Goal: Task Accomplishment & Management: Use online tool/utility

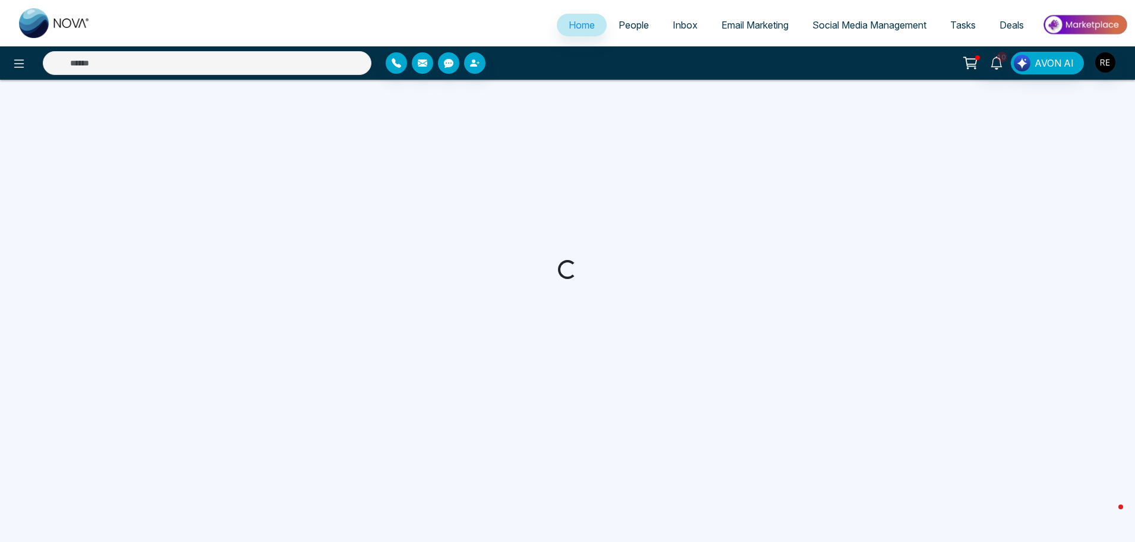
select select "*"
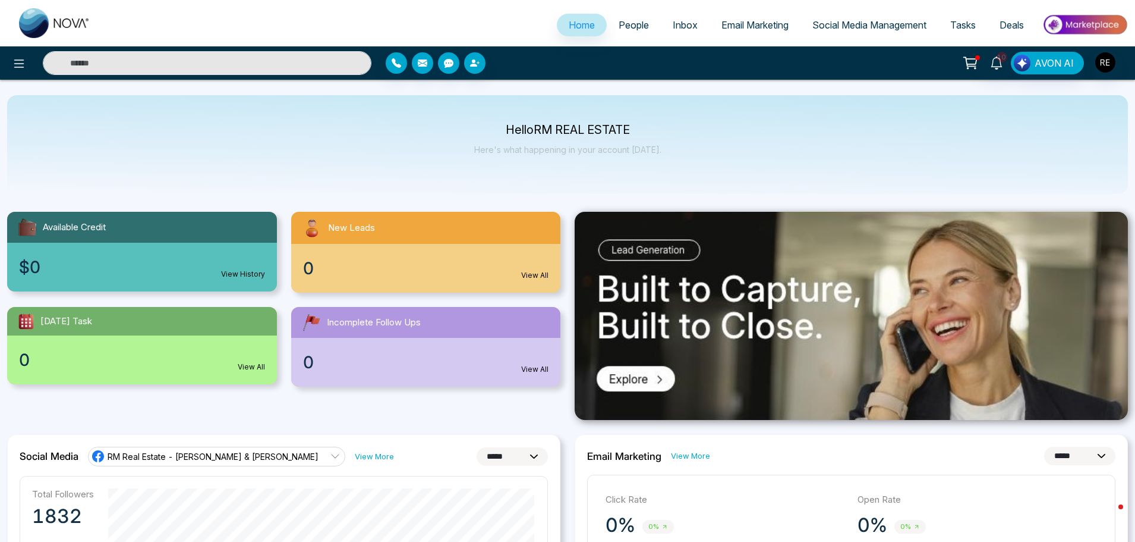
click at [836, 29] on span "Social Media Management" at bounding box center [870, 25] width 114 height 12
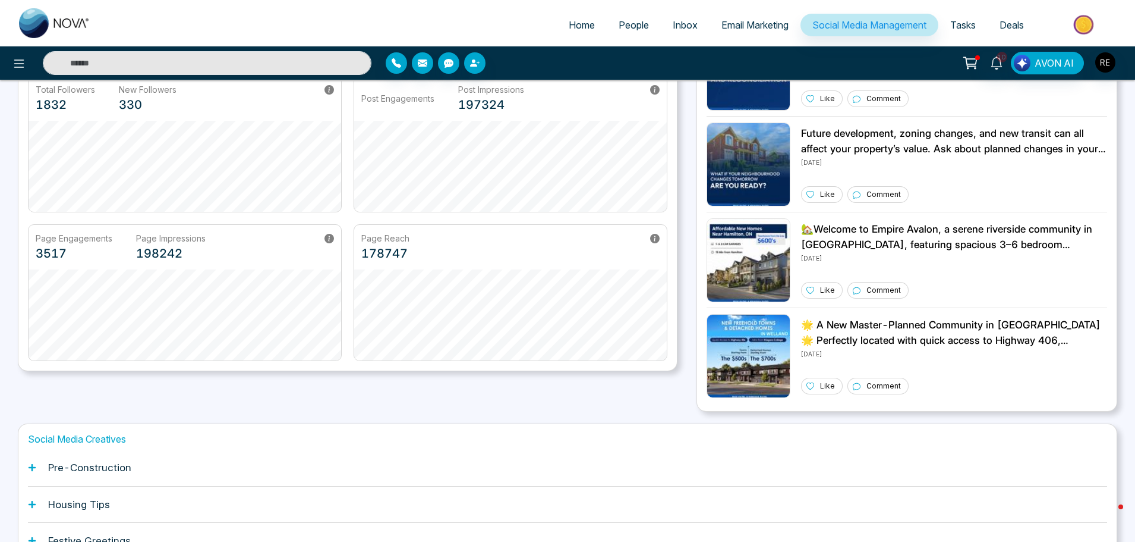
scroll to position [226, 0]
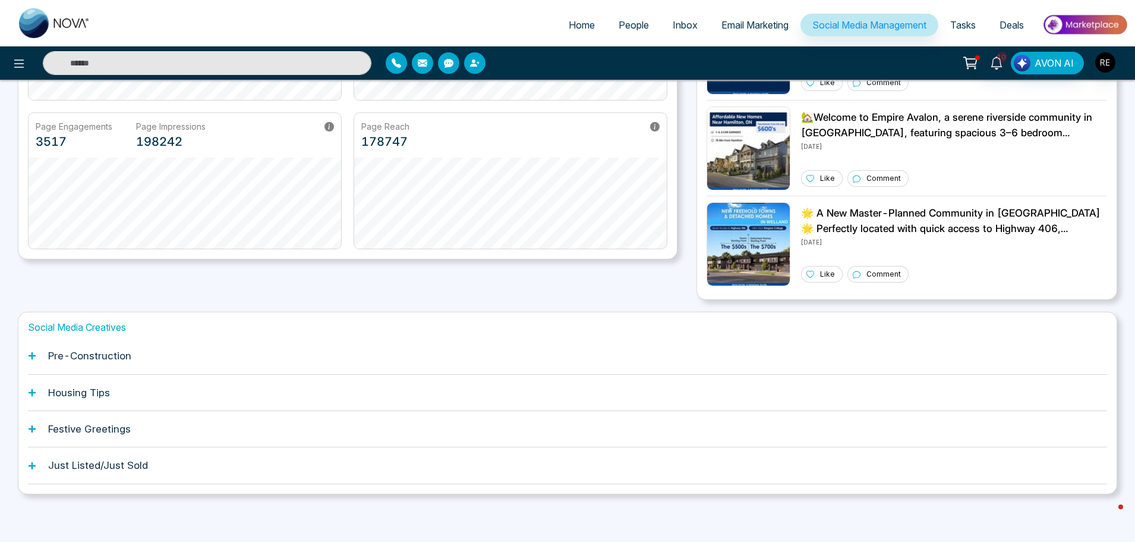
click at [29, 357] on icon at bounding box center [32, 355] width 8 height 8
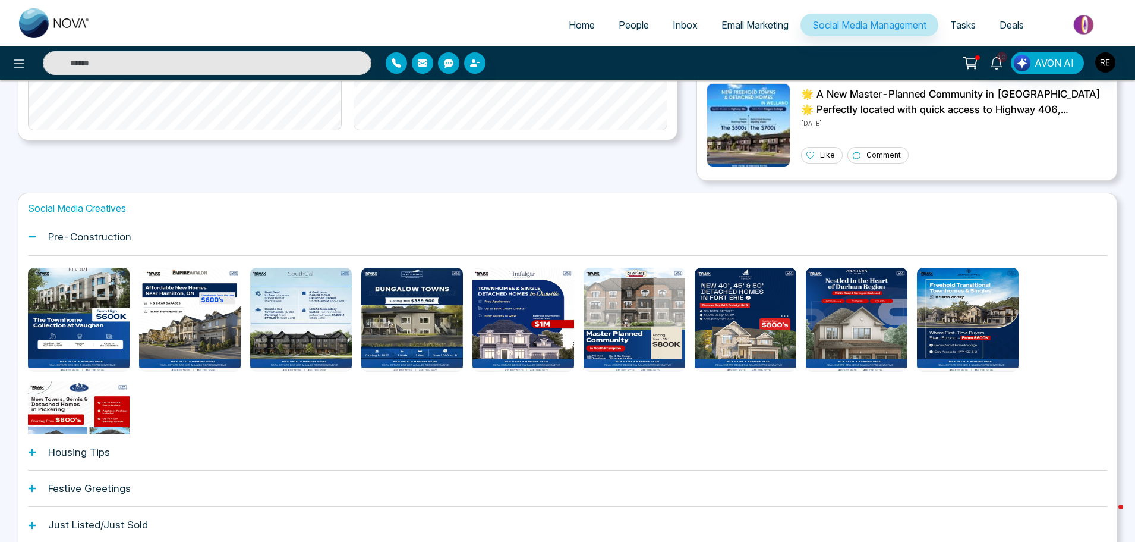
scroll to position [63, 0]
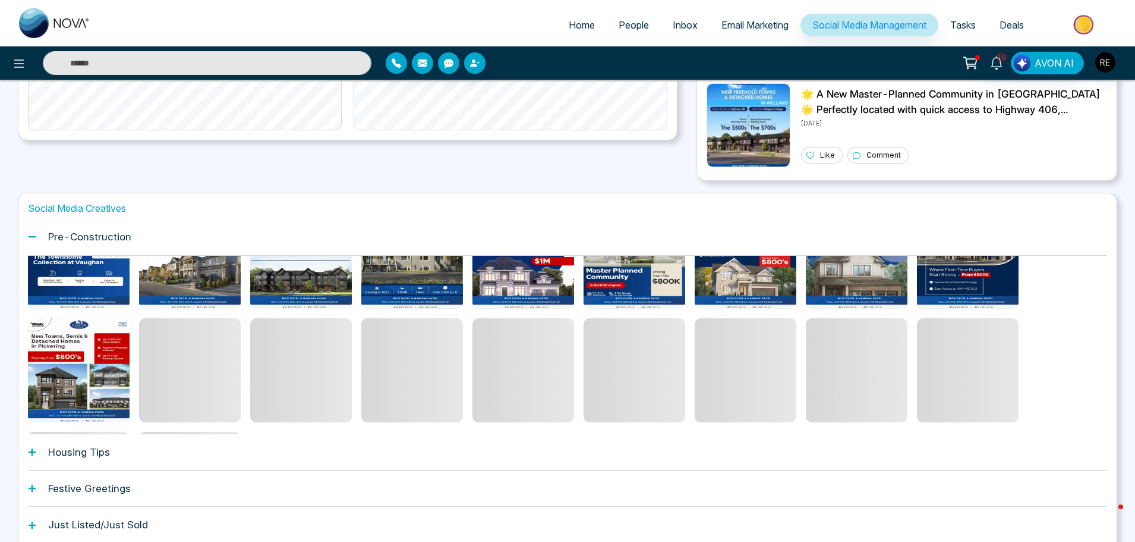
click at [29, 453] on icon at bounding box center [32, 452] width 8 height 8
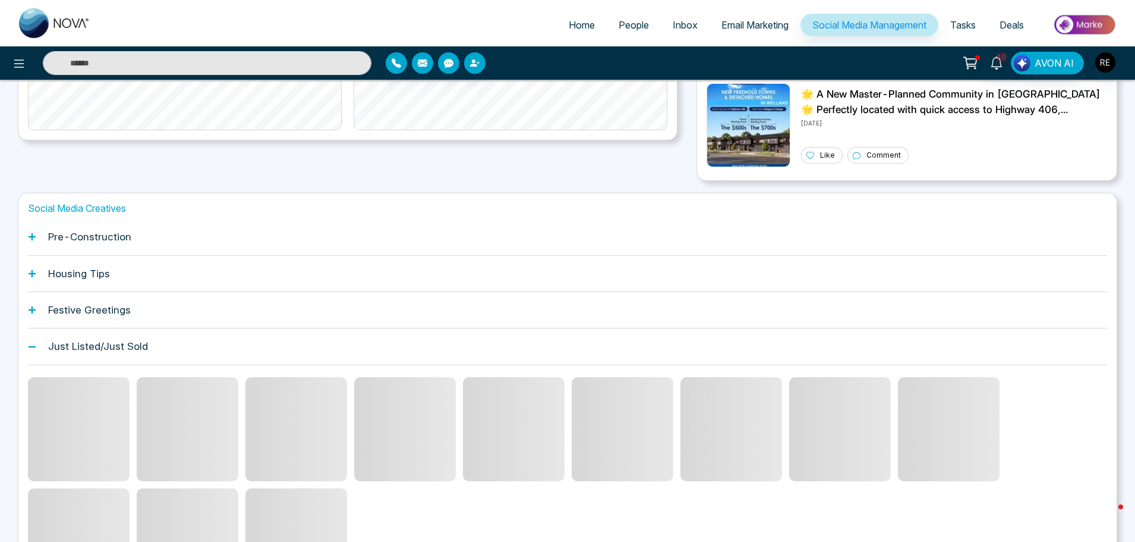
scroll to position [405, 0]
